Goal: Task Accomplishment & Management: Complete application form

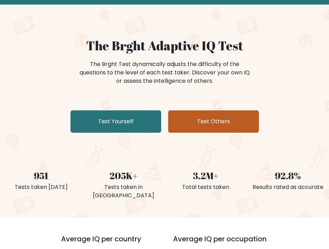
scroll to position [35, 0]
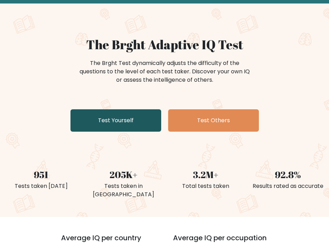
click at [131, 126] on link "Test Yourself" at bounding box center [116, 120] width 91 height 22
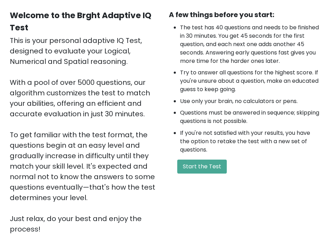
scroll to position [70, 0]
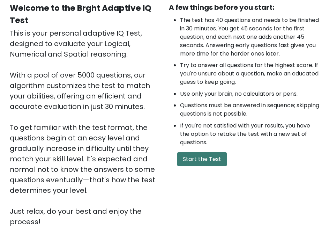
click at [204, 163] on button "Start the Test" at bounding box center [202, 159] width 50 height 14
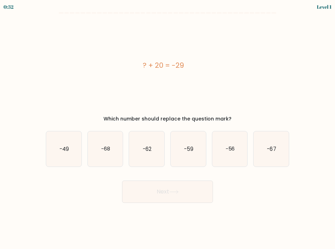
click at [174, 96] on div "? + 20 = -29" at bounding box center [163, 65] width 235 height 94
click at [71, 150] on icon "-49" at bounding box center [63, 148] width 35 height 35
click at [167, 128] on input "a. -49" at bounding box center [167, 126] width 0 height 3
radio input "true"
click at [169, 200] on button "Next" at bounding box center [167, 192] width 91 height 22
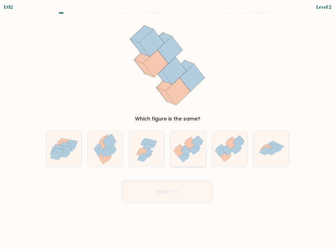
click at [178, 152] on icon at bounding box center [178, 151] width 10 height 9
click at [168, 128] on input "d." at bounding box center [167, 126] width 0 height 3
radio input "true"
click at [167, 187] on button "Next" at bounding box center [167, 192] width 91 height 22
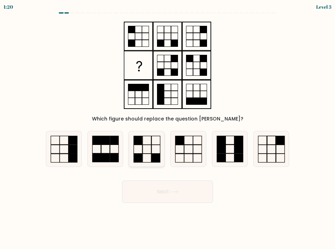
click at [141, 146] on icon at bounding box center [146, 148] width 35 height 35
click at [167, 128] on input "c." at bounding box center [167, 126] width 0 height 3
radio input "true"
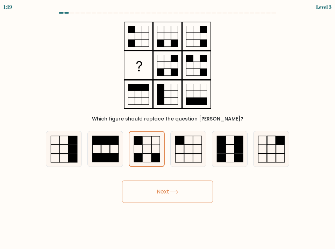
click at [147, 191] on button "Next" at bounding box center [167, 192] width 91 height 22
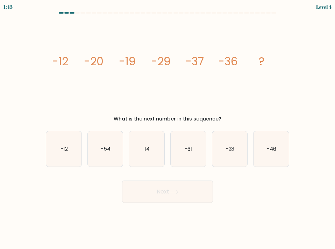
click at [86, 157] on div "b. -54" at bounding box center [106, 149] width 42 height 36
click at [88, 159] on icon "-54" at bounding box center [105, 148] width 35 height 35
click at [167, 128] on input "b. -54" at bounding box center [167, 126] width 0 height 3
radio input "true"
click at [144, 187] on button "Next" at bounding box center [167, 192] width 91 height 22
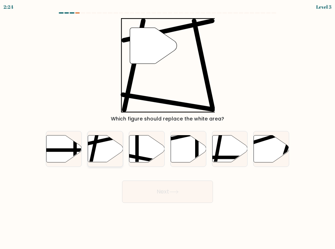
click at [101, 154] on icon at bounding box center [105, 148] width 35 height 27
click at [167, 128] on input "b." at bounding box center [167, 126] width 0 height 3
radio input "true"
click at [164, 189] on button "Next" at bounding box center [167, 192] width 91 height 22
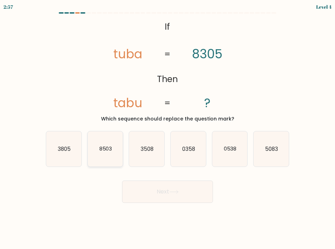
click at [105, 151] on text "8503" at bounding box center [105, 148] width 13 height 7
click at [167, 128] on input "b. 8503" at bounding box center [167, 126] width 0 height 3
radio input "true"
click at [143, 195] on button "Next" at bounding box center [167, 192] width 91 height 22
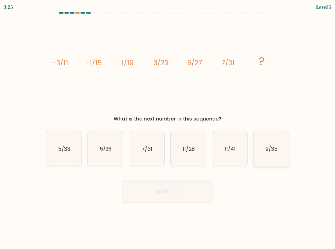
click at [283, 160] on icon "9/35" at bounding box center [270, 148] width 35 height 35
click at [168, 128] on input "f. 9/35" at bounding box center [167, 126] width 0 height 3
radio input "true"
click at [188, 187] on button "Next" at bounding box center [167, 192] width 91 height 22
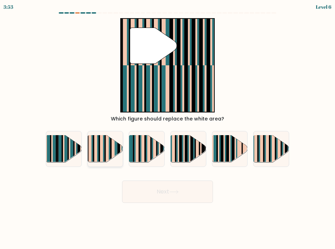
click at [103, 152] on rect at bounding box center [103, 146] width 1 height 35
click at [167, 128] on input "b." at bounding box center [167, 126] width 0 height 3
radio input "true"
click at [176, 198] on button "Next" at bounding box center [167, 192] width 91 height 22
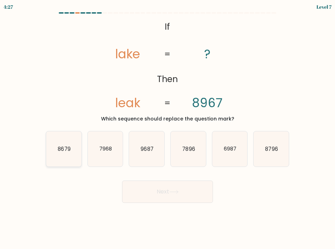
click at [63, 151] on text "8679" at bounding box center [64, 148] width 13 height 7
click at [167, 128] on input "a. 8679" at bounding box center [167, 126] width 0 height 3
radio input "true"
click at [173, 201] on button "Next" at bounding box center [167, 192] width 91 height 22
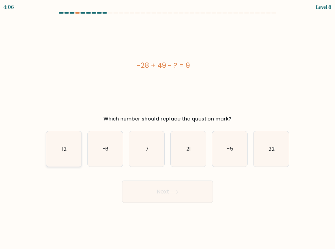
click at [67, 152] on icon "12" at bounding box center [63, 148] width 35 height 35
click at [167, 128] on input "a. 12" at bounding box center [167, 126] width 0 height 3
radio input "true"
click at [150, 189] on button "Next" at bounding box center [167, 192] width 91 height 22
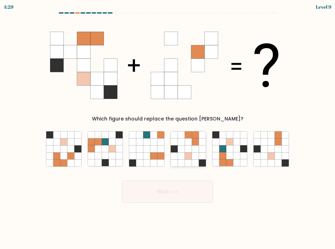
click at [184, 151] on icon at bounding box center [180, 148] width 7 height 7
click at [168, 128] on input "d." at bounding box center [167, 126] width 0 height 3
radio input "true"
click at [174, 197] on button "Next" at bounding box center [167, 192] width 91 height 22
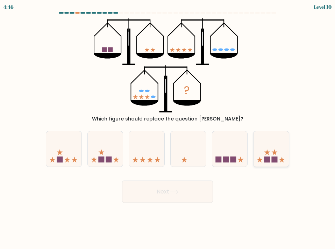
click at [269, 157] on rect at bounding box center [267, 159] width 6 height 6
click at [168, 128] on input "f." at bounding box center [167, 126] width 0 height 3
radio input "true"
click at [143, 196] on button "Next" at bounding box center [167, 192] width 91 height 22
click at [147, 188] on button "Next" at bounding box center [167, 192] width 91 height 22
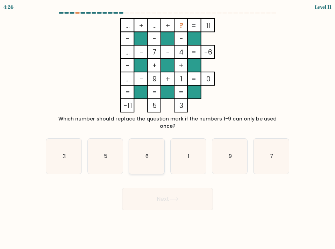
click at [140, 155] on icon "6" at bounding box center [146, 156] width 35 height 35
click at [167, 128] on input "c. 6" at bounding box center [167, 126] width 0 height 3
radio input "true"
click at [154, 193] on button "Next" at bounding box center [167, 199] width 91 height 22
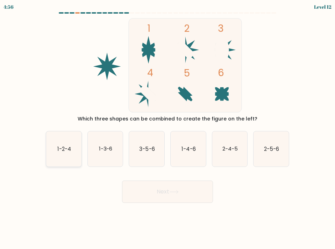
click at [50, 146] on icon "1-2-4" at bounding box center [63, 148] width 35 height 35
click at [167, 128] on input "a. 1-2-4" at bounding box center [167, 126] width 0 height 3
radio input "true"
click at [175, 195] on button "Next" at bounding box center [167, 192] width 91 height 22
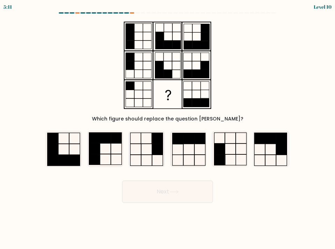
drag, startPoint x: 221, startPoint y: 161, endPoint x: 200, endPoint y: 168, distance: 22.1
click at [221, 161] on rect at bounding box center [219, 160] width 10 height 11
click at [168, 128] on input "e." at bounding box center [167, 126] width 0 height 3
radio input "true"
click at [182, 187] on button "Next" at bounding box center [167, 192] width 91 height 22
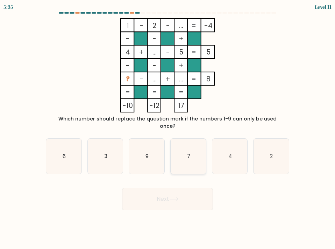
click at [190, 159] on icon "7" at bounding box center [187, 156] width 35 height 35
click at [168, 128] on input "d. 7" at bounding box center [167, 126] width 0 height 3
radio input "true"
click at [170, 193] on button "Next" at bounding box center [167, 199] width 91 height 22
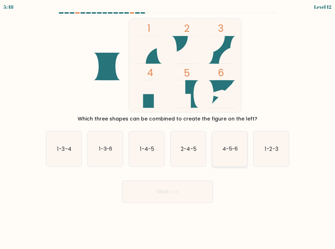
click at [227, 148] on text "4-5-6" at bounding box center [230, 148] width 16 height 7
click at [168, 128] on input "e. 4-5-6" at bounding box center [167, 126] width 0 height 3
radio input "true"
click at [154, 195] on button "Next" at bounding box center [167, 192] width 91 height 22
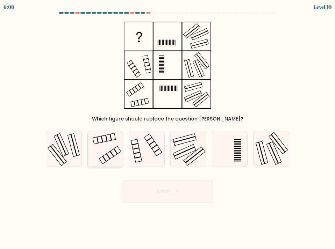
click at [96, 150] on icon at bounding box center [105, 148] width 35 height 35
click at [167, 128] on input "b." at bounding box center [167, 126] width 0 height 3
radio input "true"
click at [149, 195] on button "Next" at bounding box center [167, 192] width 91 height 22
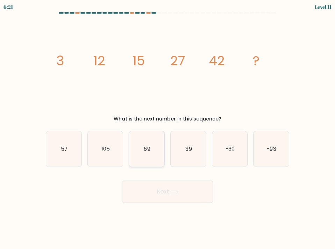
click at [152, 158] on icon "69" at bounding box center [146, 148] width 35 height 35
click at [167, 128] on input "c. 69" at bounding box center [167, 126] width 0 height 3
radio input "true"
click at [149, 195] on button "Next" at bounding box center [167, 192] width 91 height 22
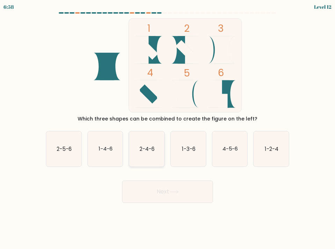
click at [151, 155] on icon "2-4-6" at bounding box center [146, 148] width 35 height 35
click at [167, 128] on input "c. 2-4-6" at bounding box center [167, 126] width 0 height 3
radio input "true"
click at [148, 188] on button "Next" at bounding box center [167, 192] width 91 height 22
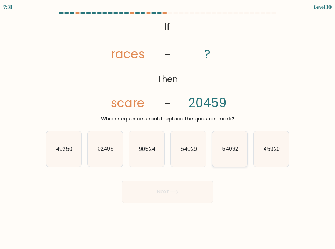
click at [231, 151] on text "54092" at bounding box center [230, 148] width 16 height 7
click at [168, 128] on input "e. 54092" at bounding box center [167, 126] width 0 height 3
radio input "true"
click at [183, 190] on button "Next" at bounding box center [167, 192] width 91 height 22
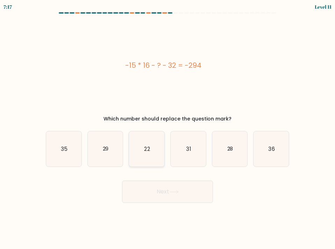
click at [143, 158] on icon "22" at bounding box center [146, 148] width 35 height 35
click at [167, 128] on input "c. 22" at bounding box center [167, 126] width 0 height 3
radio input "true"
click at [147, 183] on button "Next" at bounding box center [167, 192] width 91 height 22
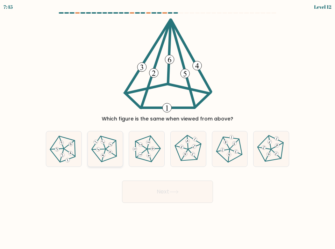
click at [104, 150] on icon at bounding box center [105, 149] width 28 height 28
click at [167, 128] on input "b." at bounding box center [167, 126] width 0 height 3
radio input "true"
click at [149, 196] on button "Next" at bounding box center [167, 192] width 91 height 22
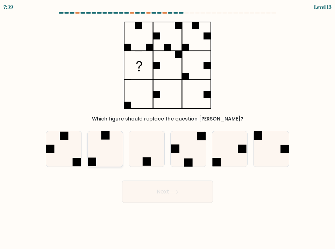
click at [105, 163] on icon at bounding box center [105, 148] width 35 height 35
click at [167, 128] on input "b." at bounding box center [167, 126] width 0 height 3
radio input "true"
click at [163, 192] on button "Next" at bounding box center [167, 192] width 91 height 22
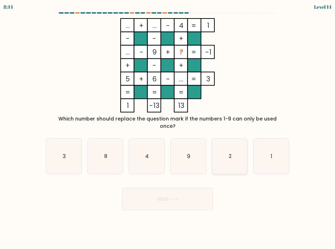
click at [233, 156] on icon "2" at bounding box center [229, 156] width 35 height 35
click at [168, 128] on input "e. 2" at bounding box center [167, 126] width 0 height 3
radio input "true"
click at [190, 190] on button "Next" at bounding box center [167, 199] width 91 height 22
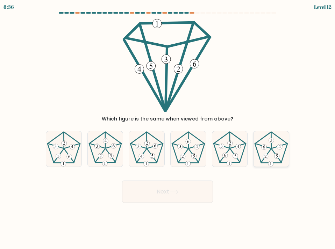
click at [273, 157] on icon at bounding box center [270, 148] width 35 height 35
click at [168, 128] on input "f." at bounding box center [167, 126] width 0 height 3
radio input "true"
click at [195, 191] on button "Next" at bounding box center [167, 192] width 91 height 22
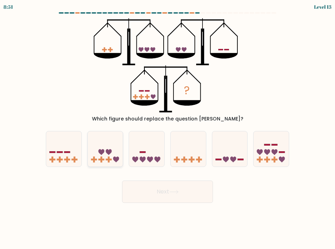
click at [100, 160] on rect at bounding box center [101, 160] width 6 height 2
click at [167, 128] on input "b." at bounding box center [167, 126] width 0 height 3
radio input "true"
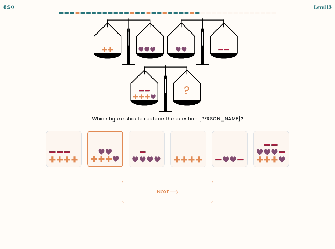
click at [149, 185] on button "Next" at bounding box center [167, 192] width 91 height 22
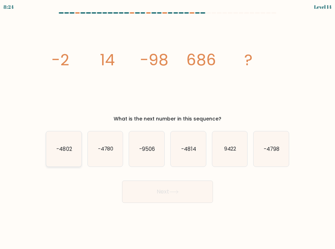
click at [58, 156] on icon "-4802" at bounding box center [63, 148] width 35 height 35
click at [167, 128] on input "a. -4802" at bounding box center [167, 126] width 0 height 3
radio input "true"
click at [155, 194] on button "Next" at bounding box center [167, 192] width 91 height 22
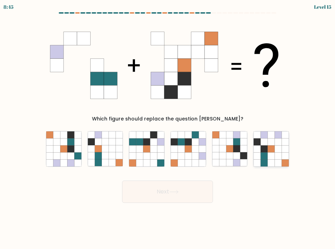
click at [273, 156] on icon at bounding box center [271, 155] width 7 height 7
click at [168, 128] on input "f." at bounding box center [167, 126] width 0 height 3
radio input "true"
click at [198, 197] on button "Next" at bounding box center [167, 192] width 91 height 22
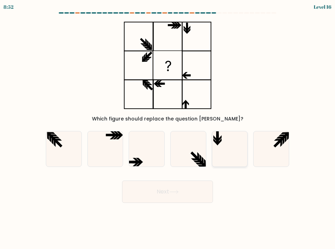
click at [228, 156] on icon at bounding box center [229, 148] width 35 height 35
click at [168, 128] on input "e." at bounding box center [167, 126] width 0 height 3
radio input "true"
click at [167, 190] on button "Next" at bounding box center [167, 192] width 91 height 22
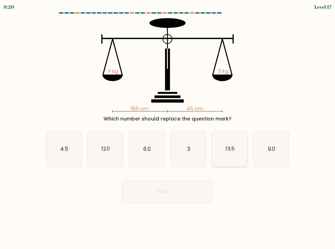
click at [221, 154] on icon "13.5" at bounding box center [229, 148] width 35 height 35
click at [168, 128] on input "e. 13.5" at bounding box center [167, 126] width 0 height 3
radio input "true"
click at [148, 193] on button "Next" at bounding box center [167, 192] width 91 height 22
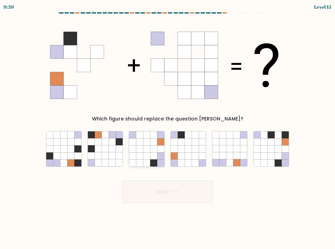
click at [159, 156] on icon at bounding box center [160, 155] width 7 height 7
click at [167, 128] on input "c." at bounding box center [167, 126] width 0 height 3
radio input "true"
click at [161, 193] on button "Next" at bounding box center [167, 192] width 91 height 22
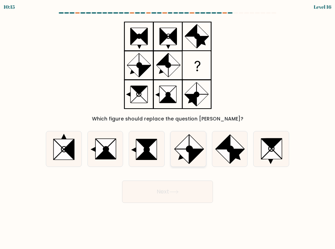
click at [195, 161] on icon at bounding box center [187, 148] width 35 height 35
click at [168, 128] on input "d." at bounding box center [167, 126] width 0 height 3
radio input "true"
click at [188, 189] on button "Next" at bounding box center [167, 192] width 91 height 22
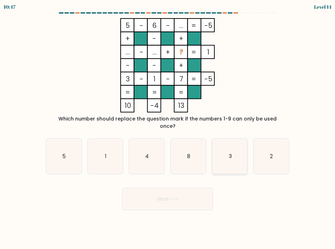
click at [212, 154] on icon "3" at bounding box center [229, 156] width 35 height 35
click at [168, 128] on input "e. 3" at bounding box center [167, 126] width 0 height 3
radio input "true"
click at [180, 195] on button "Next" at bounding box center [167, 199] width 91 height 22
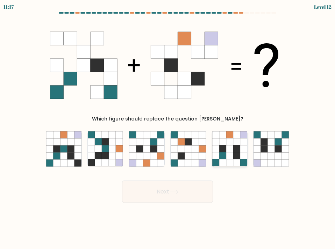
click at [221, 153] on icon at bounding box center [222, 155] width 7 height 7
click at [168, 128] on input "e." at bounding box center [167, 126] width 0 height 3
radio input "true"
click at [172, 198] on button "Next" at bounding box center [167, 192] width 91 height 22
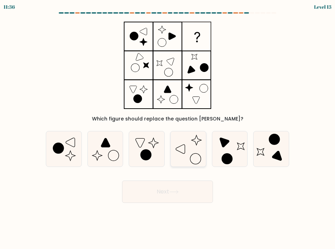
click at [184, 149] on icon at bounding box center [187, 148] width 35 height 35
click at [168, 128] on input "d." at bounding box center [167, 126] width 0 height 3
radio input "true"
click at [184, 191] on button "Next" at bounding box center [167, 192] width 91 height 22
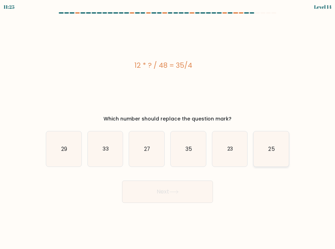
click at [283, 158] on icon "25" at bounding box center [270, 148] width 35 height 35
click at [168, 128] on input "f. 25" at bounding box center [167, 126] width 0 height 3
radio input "true"
click at [170, 190] on button "Next" at bounding box center [167, 192] width 91 height 22
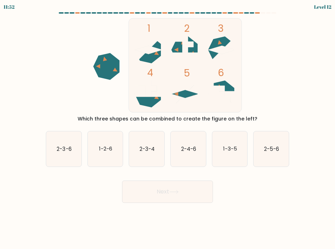
click at [147, 168] on form at bounding box center [167, 107] width 335 height 191
click at [147, 154] on icon "2-3-4" at bounding box center [146, 148] width 35 height 35
click at [167, 128] on input "c. 2-3-4" at bounding box center [167, 126] width 0 height 3
radio input "true"
click at [157, 190] on button "Next" at bounding box center [167, 192] width 91 height 22
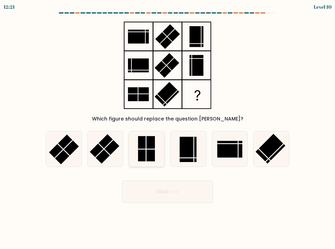
click at [141, 152] on rect at bounding box center [146, 148] width 17 height 25
click at [167, 128] on input "c." at bounding box center [167, 126] width 0 height 3
radio input "true"
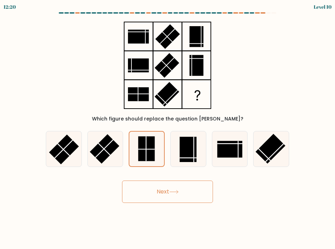
click at [149, 192] on button "Next" at bounding box center [167, 192] width 91 height 22
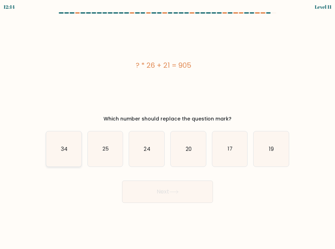
drag, startPoint x: 56, startPoint y: 160, endPoint x: 67, endPoint y: 163, distance: 11.4
click at [56, 160] on icon "34" at bounding box center [63, 148] width 35 height 35
click at [167, 128] on input "a. 34" at bounding box center [167, 126] width 0 height 3
radio input "true"
click at [170, 198] on button "Next" at bounding box center [167, 192] width 91 height 22
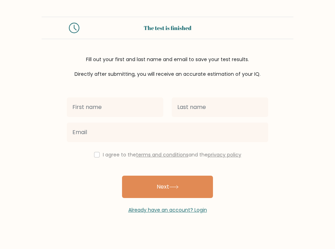
click at [113, 108] on input "text" at bounding box center [115, 107] width 96 height 20
type input "Princess Camille"
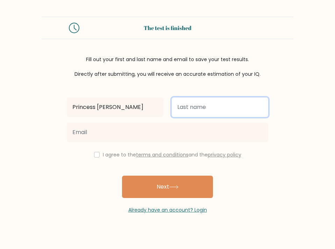
click at [230, 111] on input "text" at bounding box center [219, 107] width 96 height 20
type input "Fabellon"
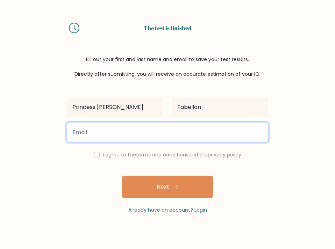
click at [149, 128] on input "email" at bounding box center [167, 133] width 201 height 20
type input "fprincesscamille@gmail.com"
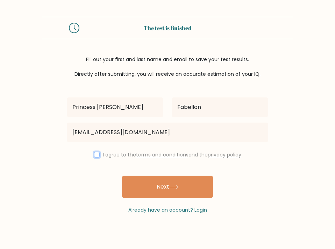
click at [97, 156] on input "checkbox" at bounding box center [97, 155] width 6 height 6
checkbox input "true"
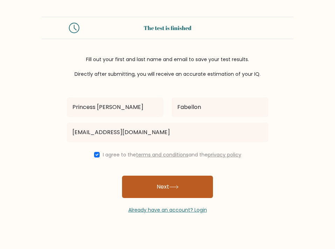
click at [169, 189] on button "Next" at bounding box center [167, 187] width 91 height 22
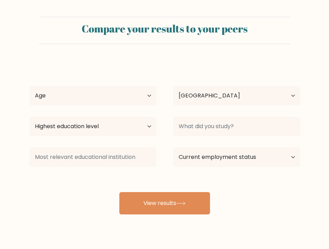
select select "PH"
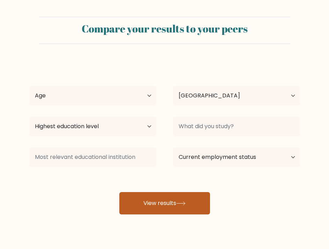
click at [171, 205] on button "View results" at bounding box center [164, 203] width 91 height 22
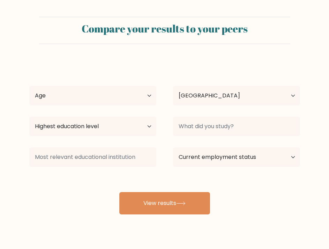
click at [120, 79] on div "Princess [PERSON_NAME] Age Under [DEMOGRAPHIC_DATA] [DEMOGRAPHIC_DATA] [DEMOGRA…" at bounding box center [164, 138] width 279 height 154
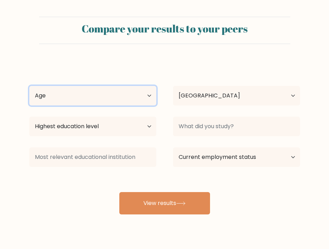
click at [120, 100] on select "Age Under [DEMOGRAPHIC_DATA] [DEMOGRAPHIC_DATA] [DEMOGRAPHIC_DATA] [DEMOGRAPHIC…" at bounding box center [92, 96] width 127 height 20
select select "25_34"
click at [29, 86] on select "Age Under [DEMOGRAPHIC_DATA] [DEMOGRAPHIC_DATA] [DEMOGRAPHIC_DATA] [DEMOGRAPHIC…" at bounding box center [92, 96] width 127 height 20
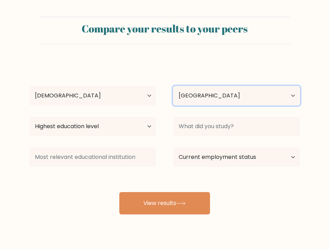
click at [268, 94] on select "Country [GEOGRAPHIC_DATA] [GEOGRAPHIC_DATA] [GEOGRAPHIC_DATA] [US_STATE] [GEOGR…" at bounding box center [236, 96] width 127 height 20
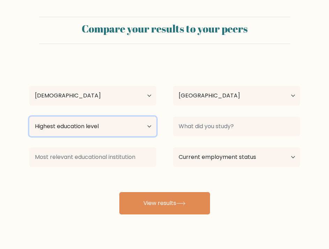
click at [107, 123] on select "Highest education level No schooling Primary Lower Secondary Upper Secondary Oc…" at bounding box center [92, 127] width 127 height 20
select select "bachelors_degree"
click at [29, 117] on select "Highest education level No schooling Primary Lower Secondary Upper Secondary Oc…" at bounding box center [92, 127] width 127 height 20
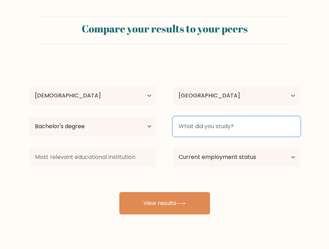
click at [197, 119] on input at bounding box center [236, 127] width 127 height 20
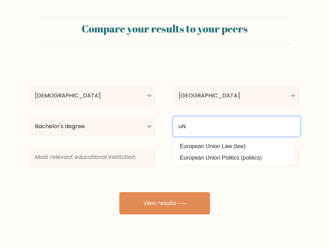
type input "u"
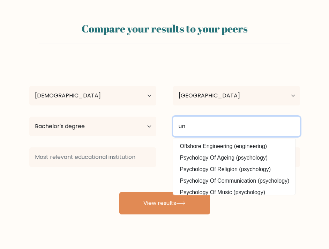
type input "u"
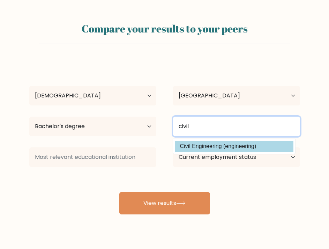
type input "civil"
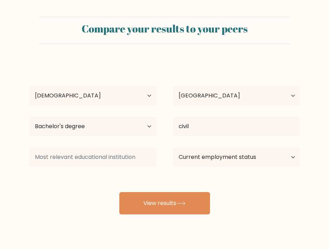
click at [197, 143] on div "Princess [PERSON_NAME] Age Under [DEMOGRAPHIC_DATA] [DEMOGRAPHIC_DATA] [DEMOGRA…" at bounding box center [164, 138] width 279 height 154
click at [210, 168] on div "Current employment status Employed Student Retired Other / prefer not to answer" at bounding box center [237, 157] width 144 height 25
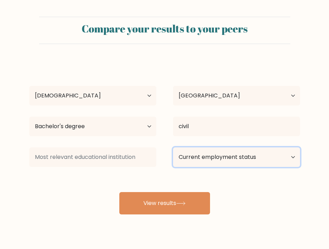
click at [219, 158] on select "Current employment status Employed Student Retired Other / prefer not to answer" at bounding box center [236, 157] width 127 height 20
select select "other"
click at [173, 147] on select "Current employment status Employed Student Retired Other / prefer not to answer" at bounding box center [236, 157] width 127 height 20
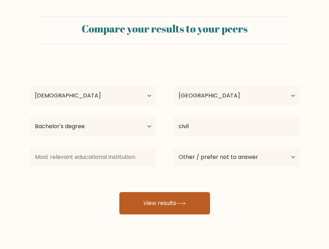
click at [148, 211] on button "View results" at bounding box center [164, 203] width 91 height 22
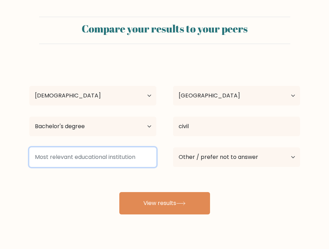
click at [94, 158] on input at bounding box center [92, 157] width 127 height 20
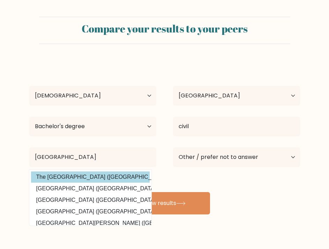
click at [93, 178] on option "The [GEOGRAPHIC_DATA] ([GEOGRAPHIC_DATA])" at bounding box center [90, 176] width 119 height 11
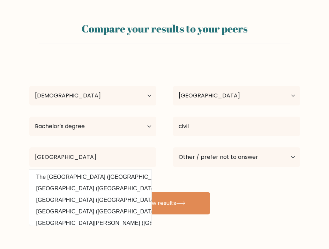
type input "The [GEOGRAPHIC_DATA]"
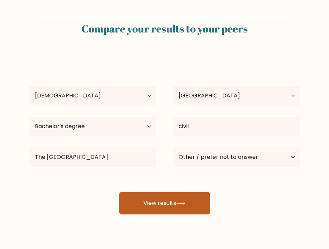
click at [169, 211] on button "View results" at bounding box center [164, 203] width 91 height 22
